Goal: Use online tool/utility: Utilize a website feature to perform a specific function

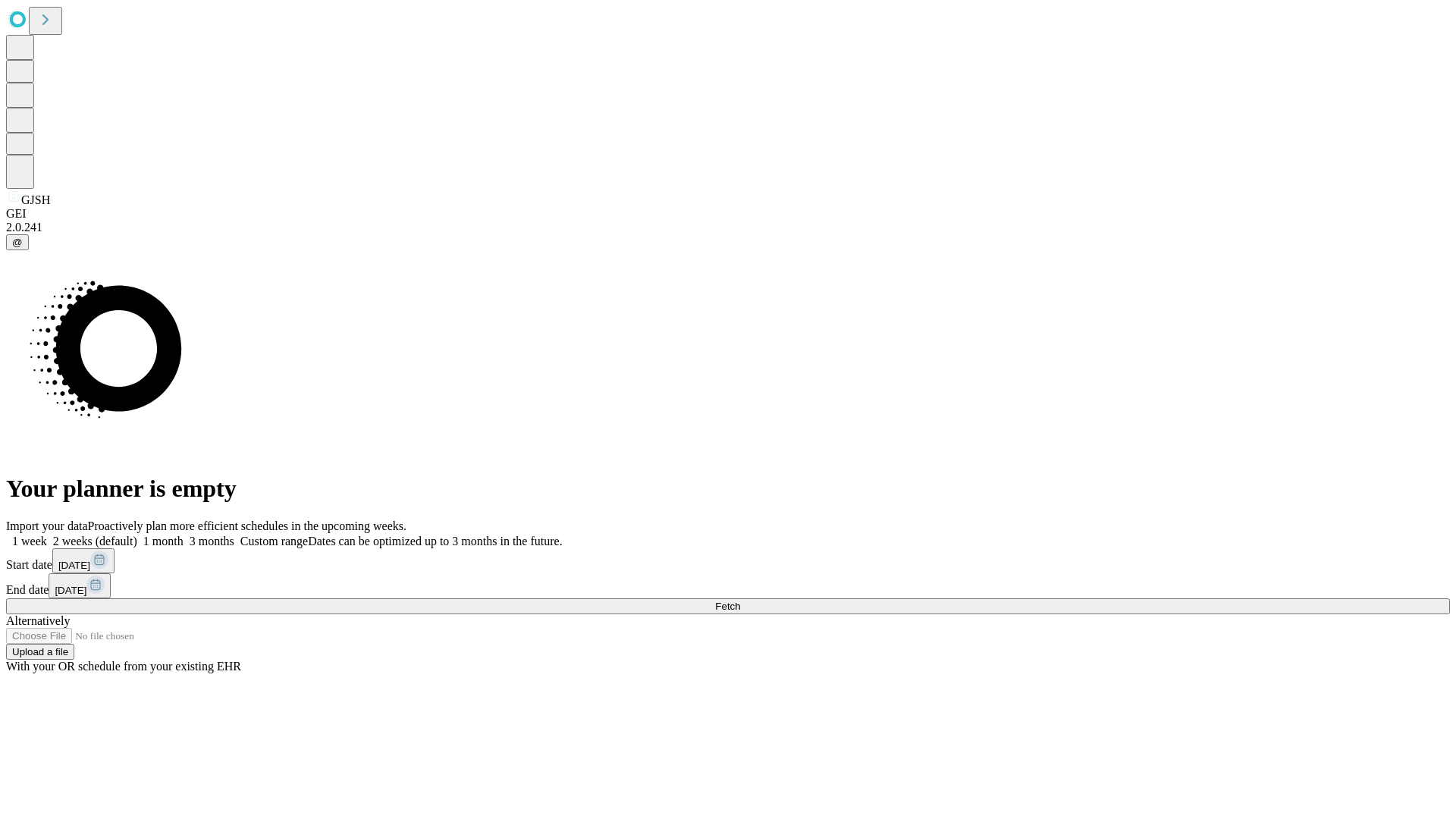
click at [740, 600] on span "Fetch" at bounding box center [728, 606] width 25 height 11
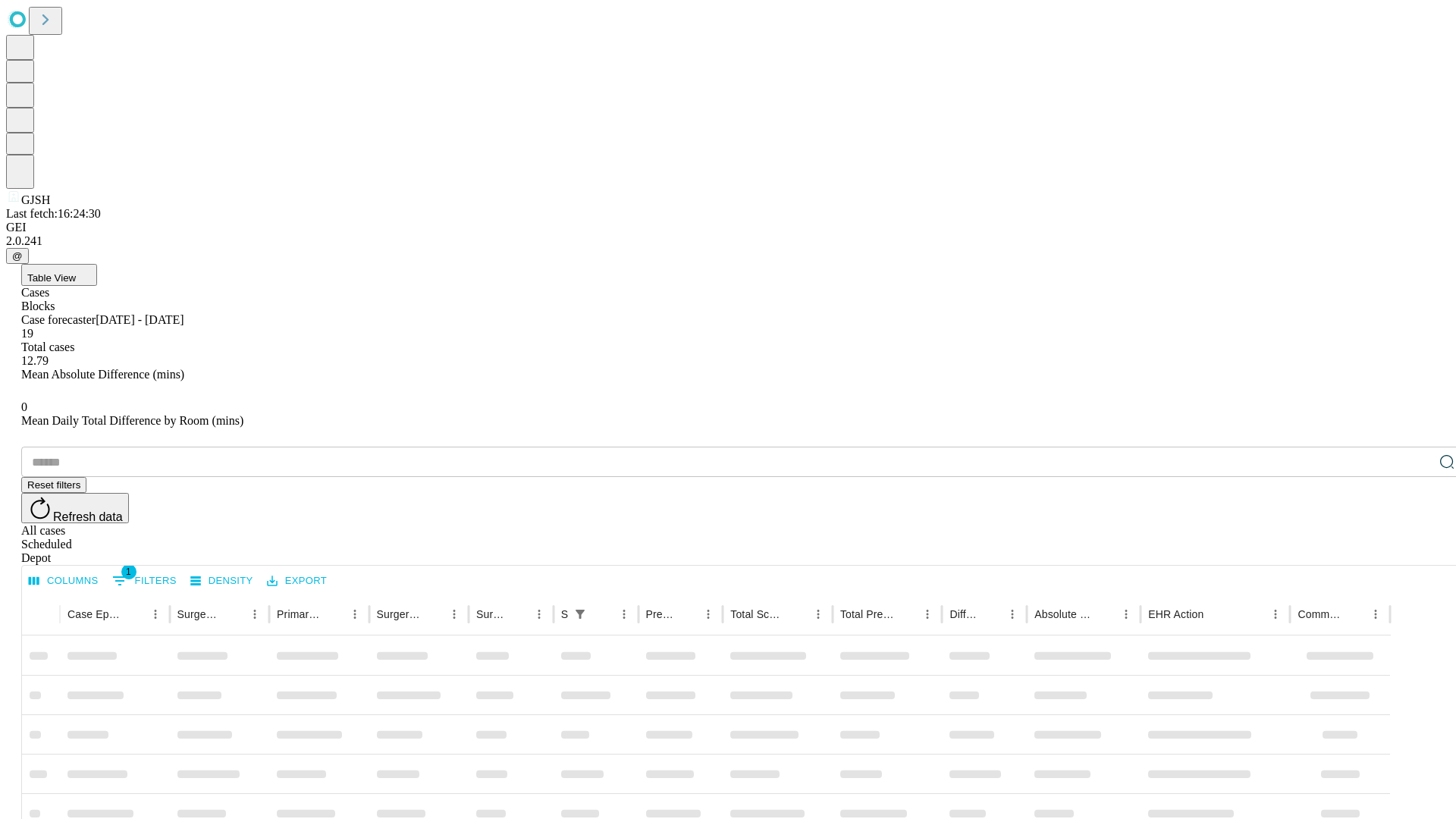
click at [76, 272] on span "Table View" at bounding box center [52, 278] width 49 height 11
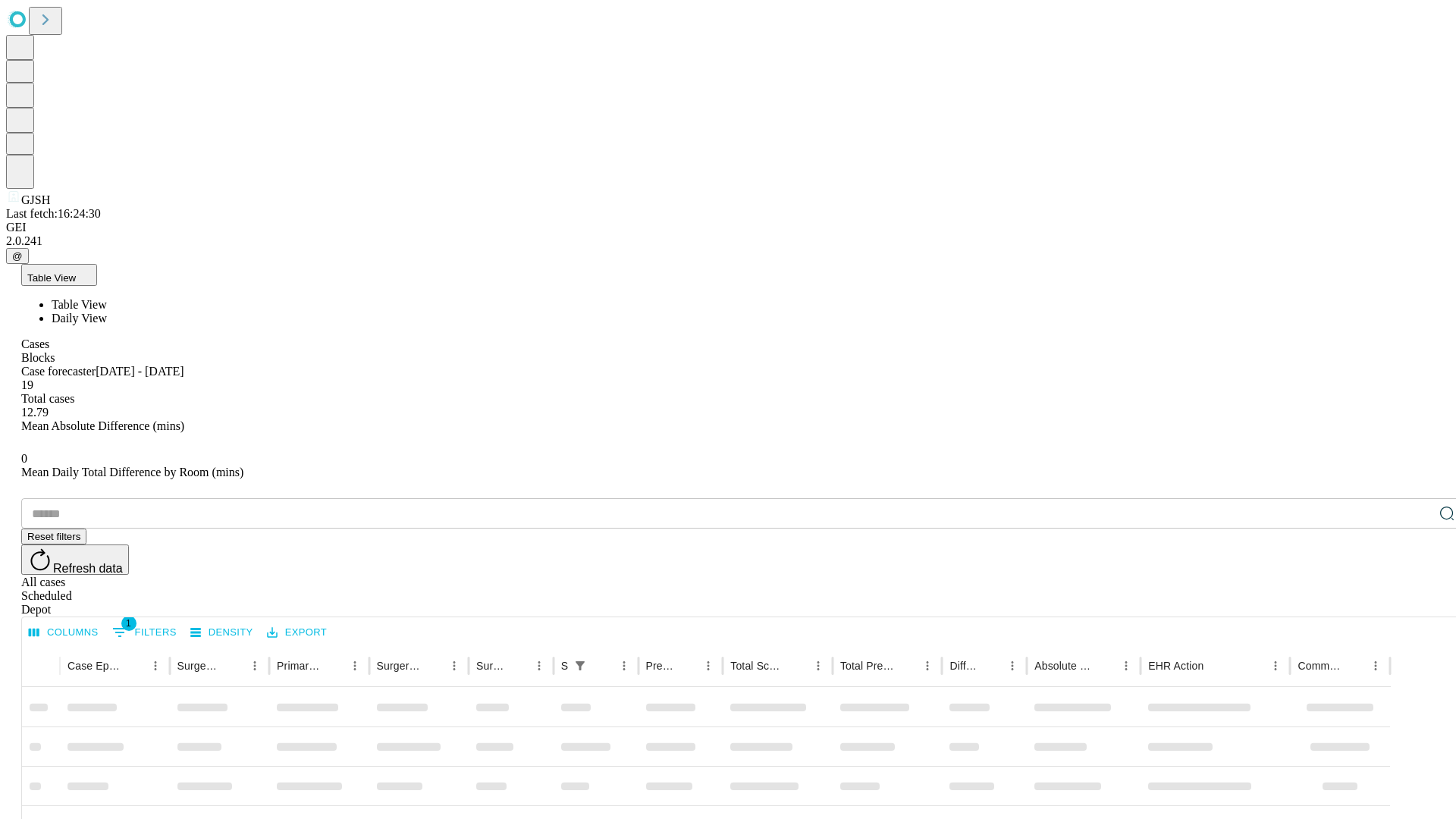
click at [107, 312] on span "Daily View" at bounding box center [79, 318] width 55 height 13
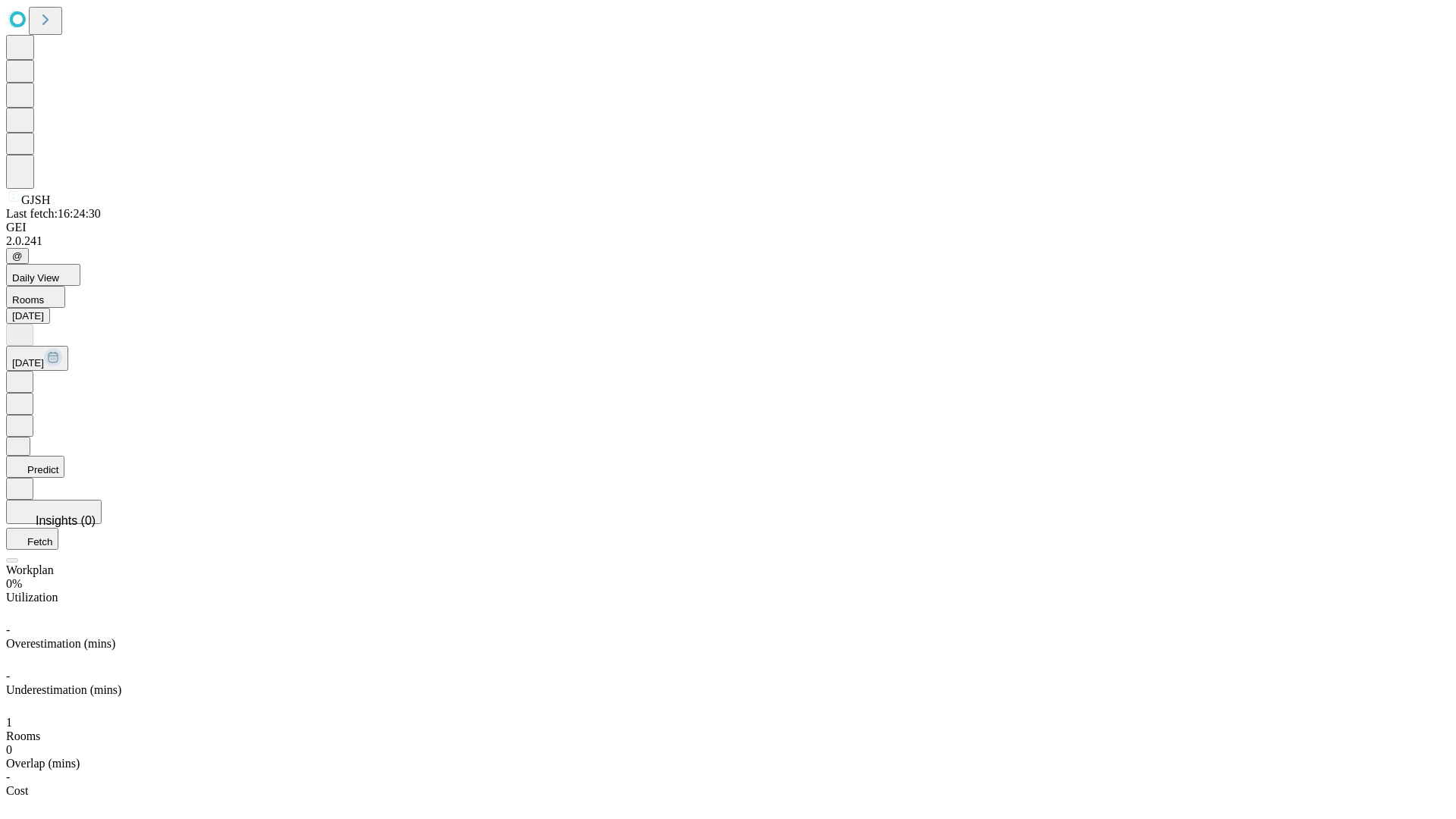
click at [65, 456] on button "Predict" at bounding box center [36, 467] width 58 height 22
